Goal: Navigation & Orientation: Find specific page/section

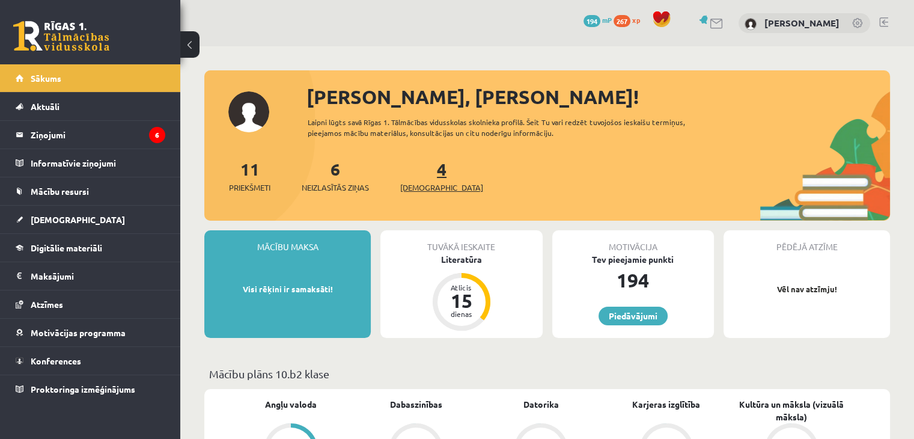
click at [411, 189] on span "[DEMOGRAPHIC_DATA]" at bounding box center [441, 188] width 83 height 12
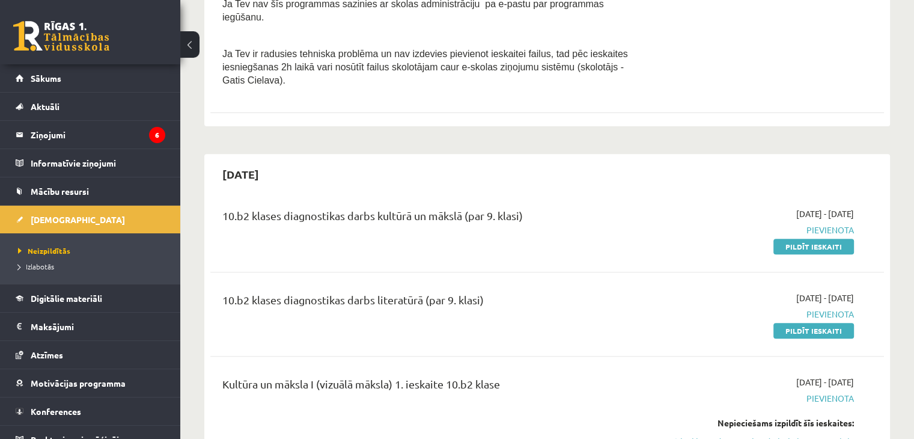
scroll to position [481, 0]
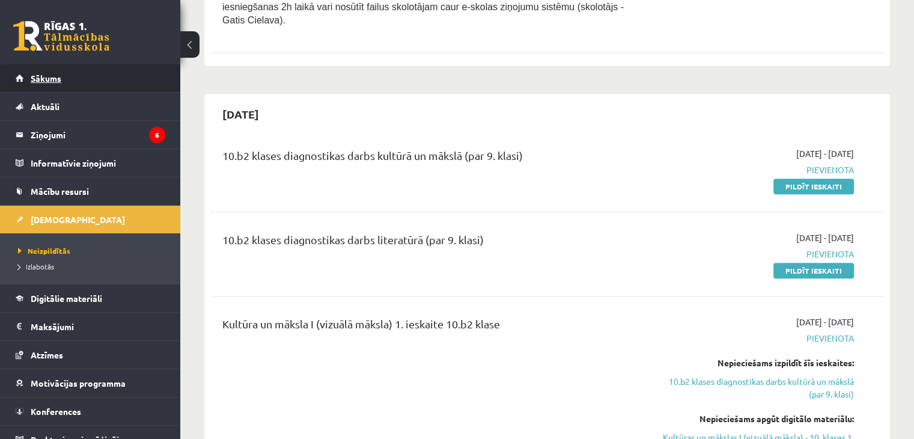
click at [103, 76] on link "Sākums" at bounding box center [91, 78] width 150 height 28
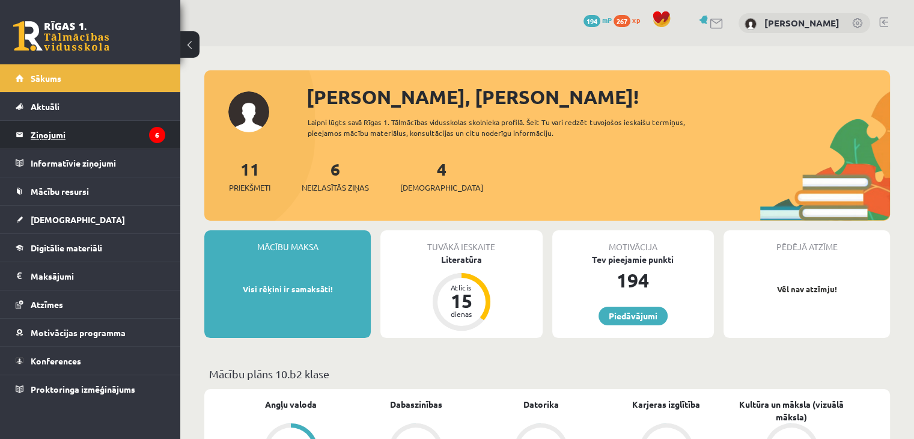
click at [79, 128] on legend "Ziņojumi 6" at bounding box center [98, 135] width 135 height 28
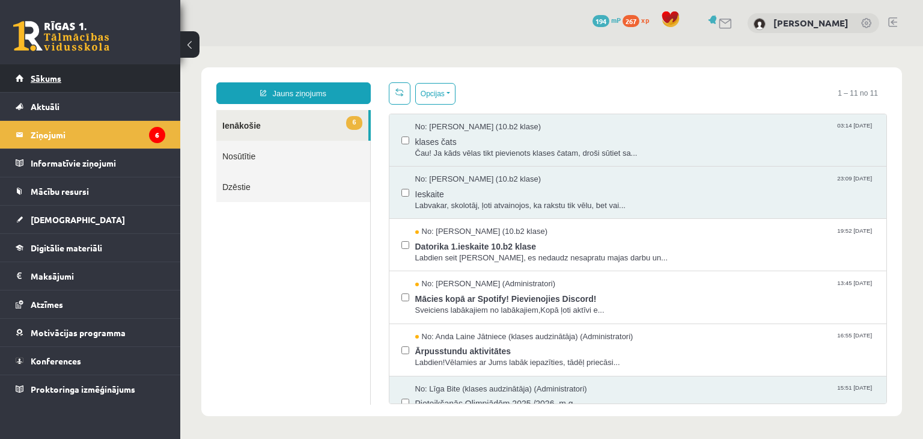
click at [41, 81] on span "Sākums" at bounding box center [46, 78] width 31 height 11
